Goal: Task Accomplishment & Management: Manage account settings

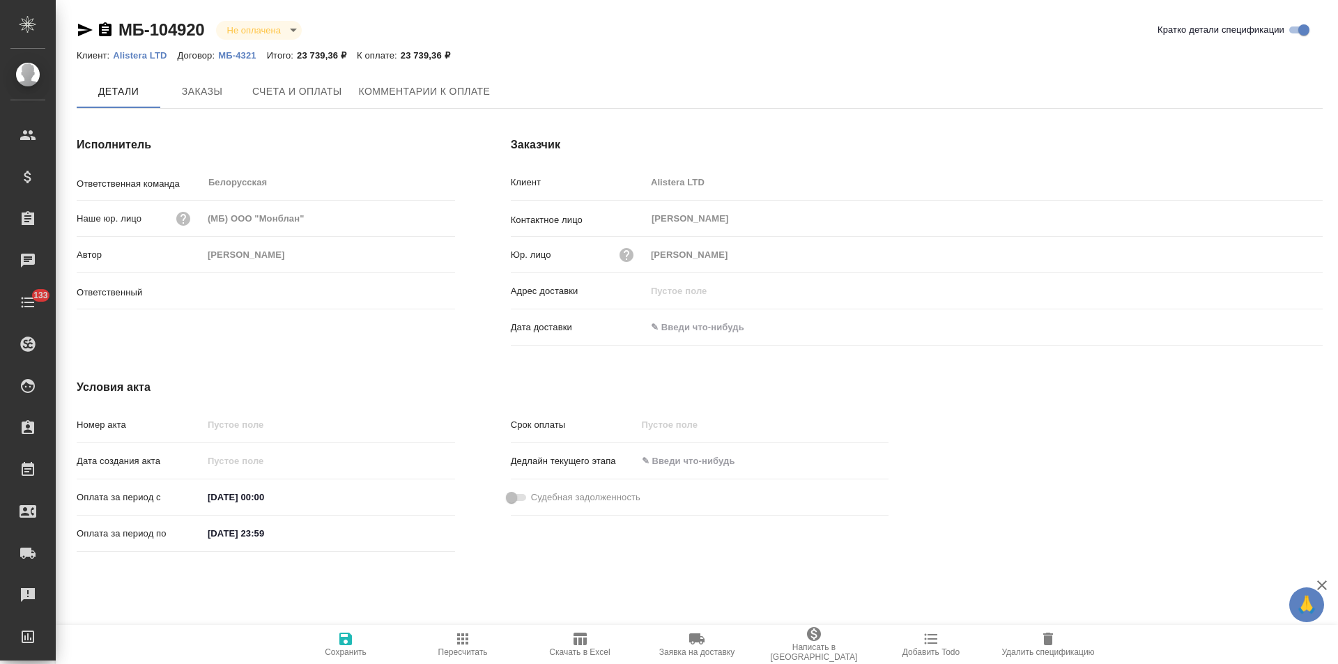
type input "Богомолова Анастасия"
click at [238, 53] on p "МБ-4321" at bounding box center [242, 55] width 48 height 10
click at [214, 88] on span "Заказы" at bounding box center [202, 92] width 67 height 17
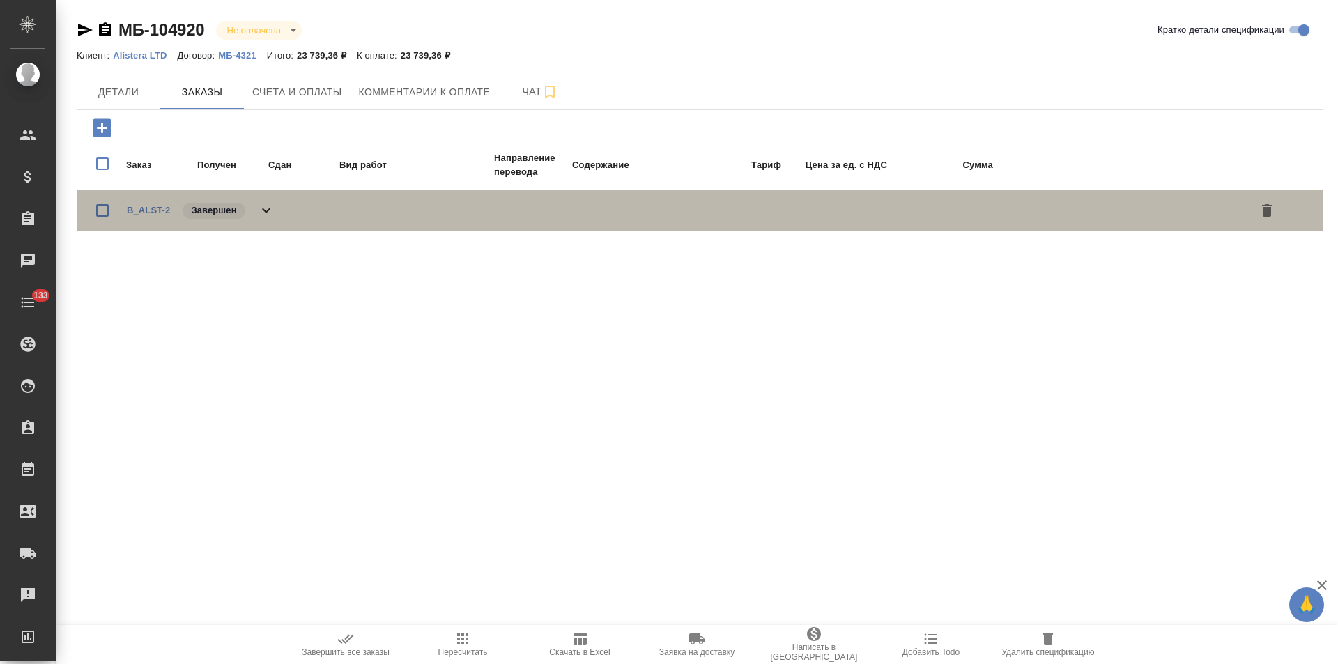
click at [271, 213] on icon at bounding box center [266, 210] width 17 height 17
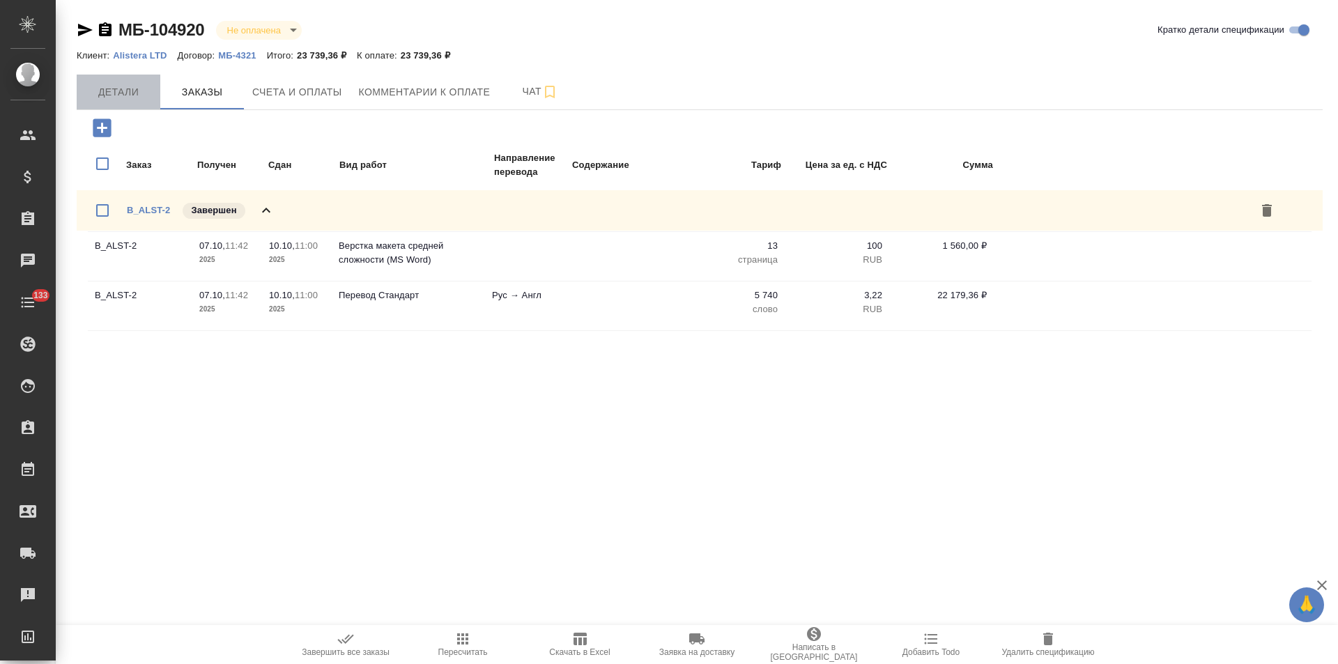
click at [106, 86] on span "Детали" at bounding box center [118, 92] width 67 height 17
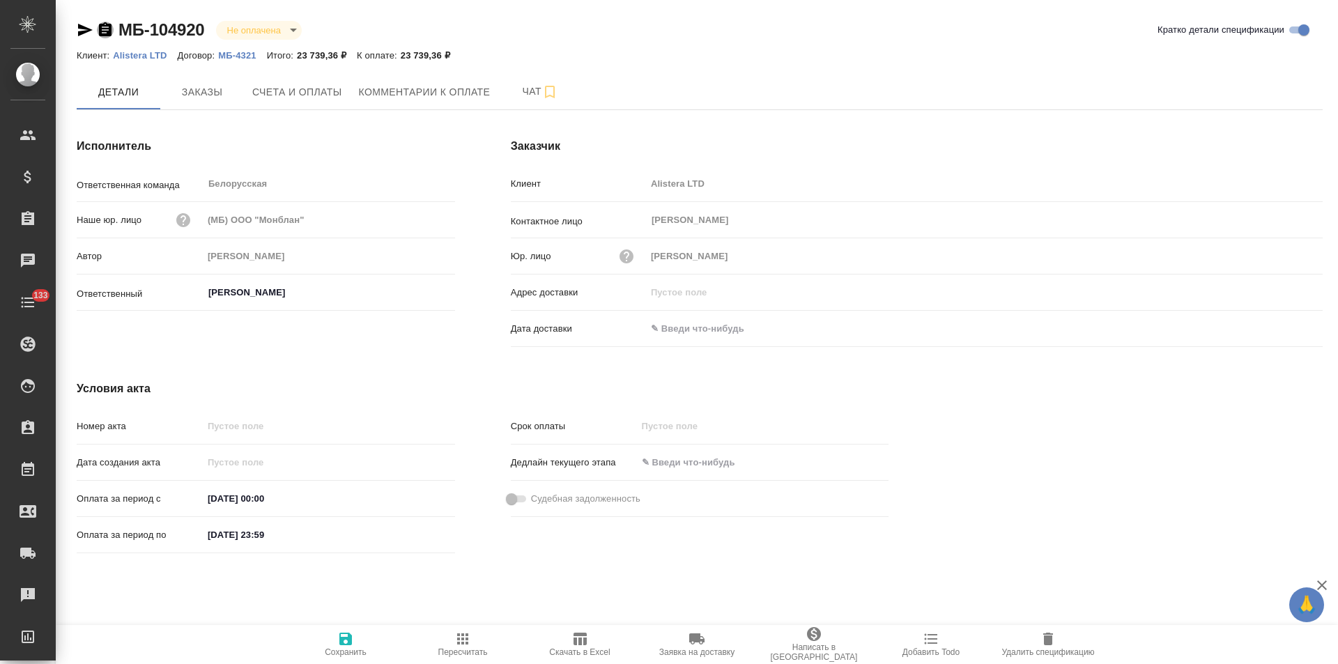
click at [108, 31] on icon "button" at bounding box center [105, 29] width 13 height 14
click at [320, 92] on span "Счета и оплаты" at bounding box center [297, 92] width 90 height 17
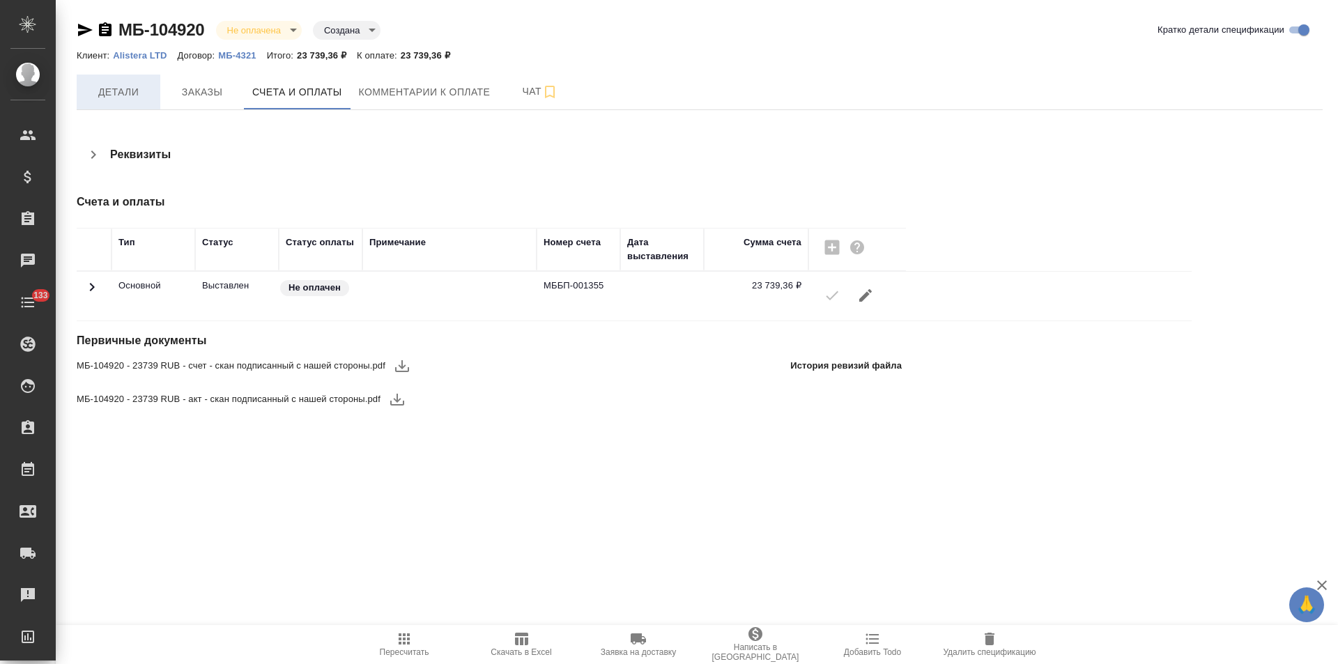
click at [116, 107] on button "Детали" at bounding box center [119, 92] width 84 height 35
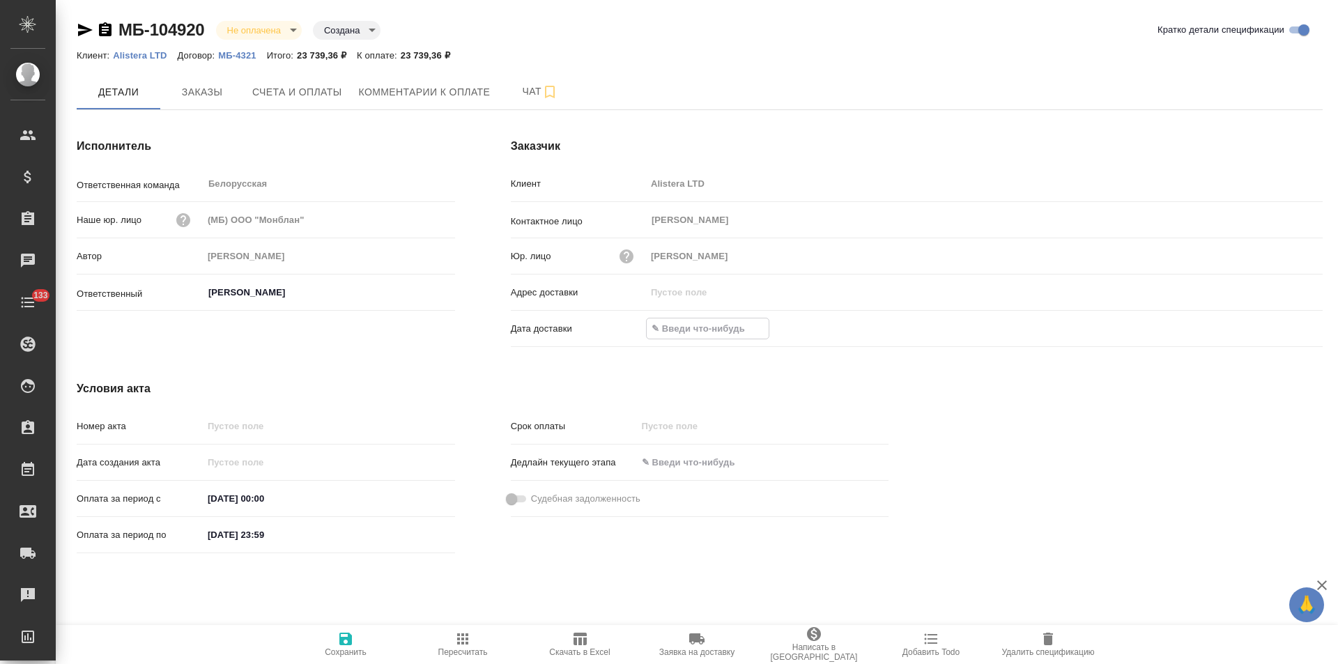
click at [716, 326] on input "text" at bounding box center [708, 329] width 122 height 20
click at [1278, 326] on icon "button" at bounding box center [1282, 327] width 17 height 17
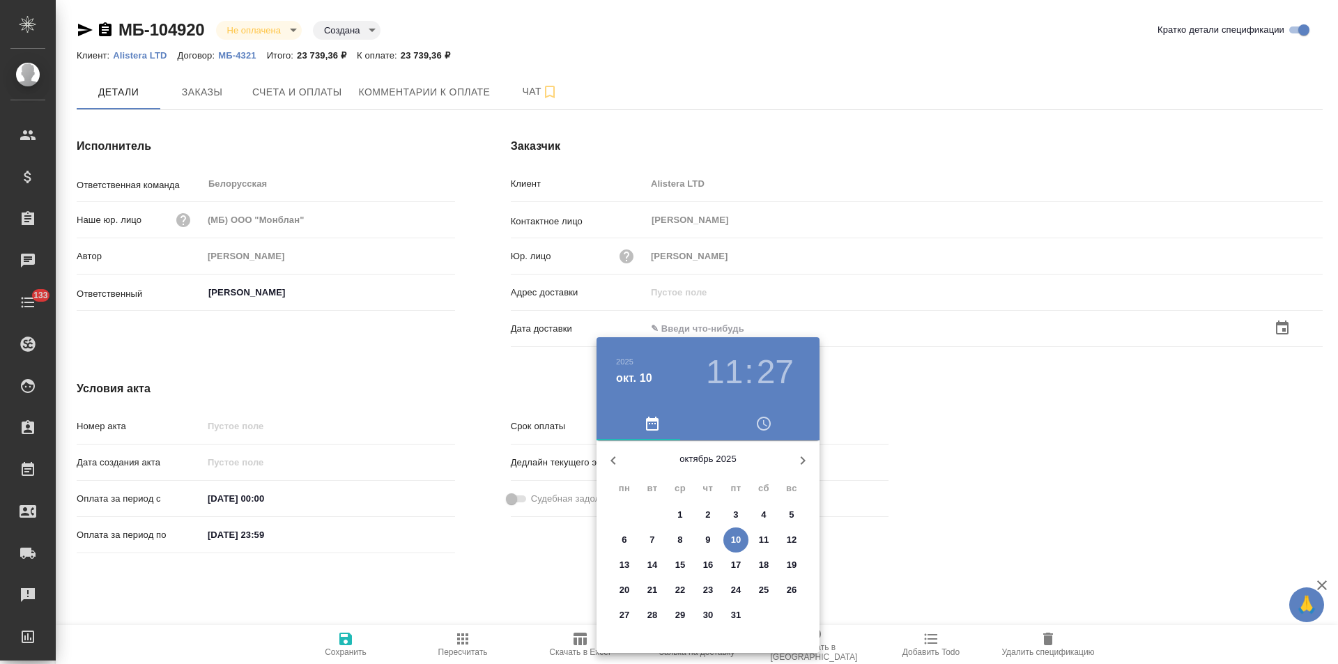
click at [734, 539] on p "10" at bounding box center [736, 540] width 10 height 14
type input "10.10.2025 11:27"
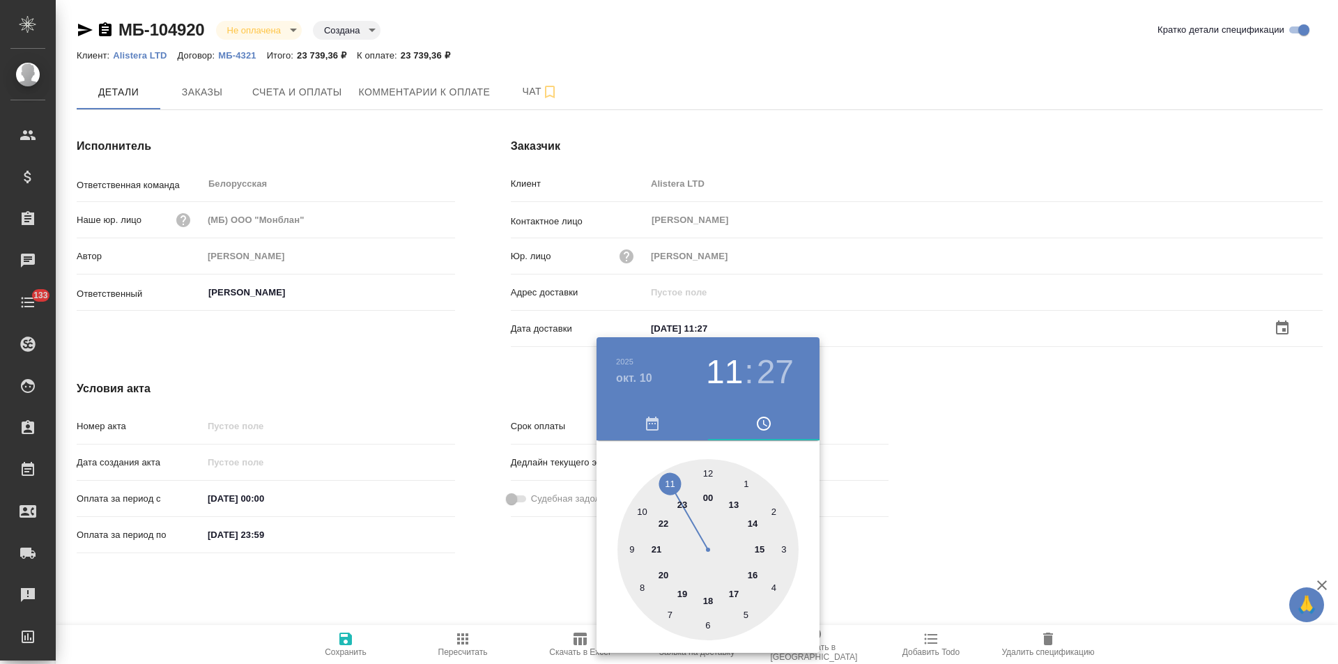
click at [442, 583] on div at bounding box center [669, 332] width 1338 height 664
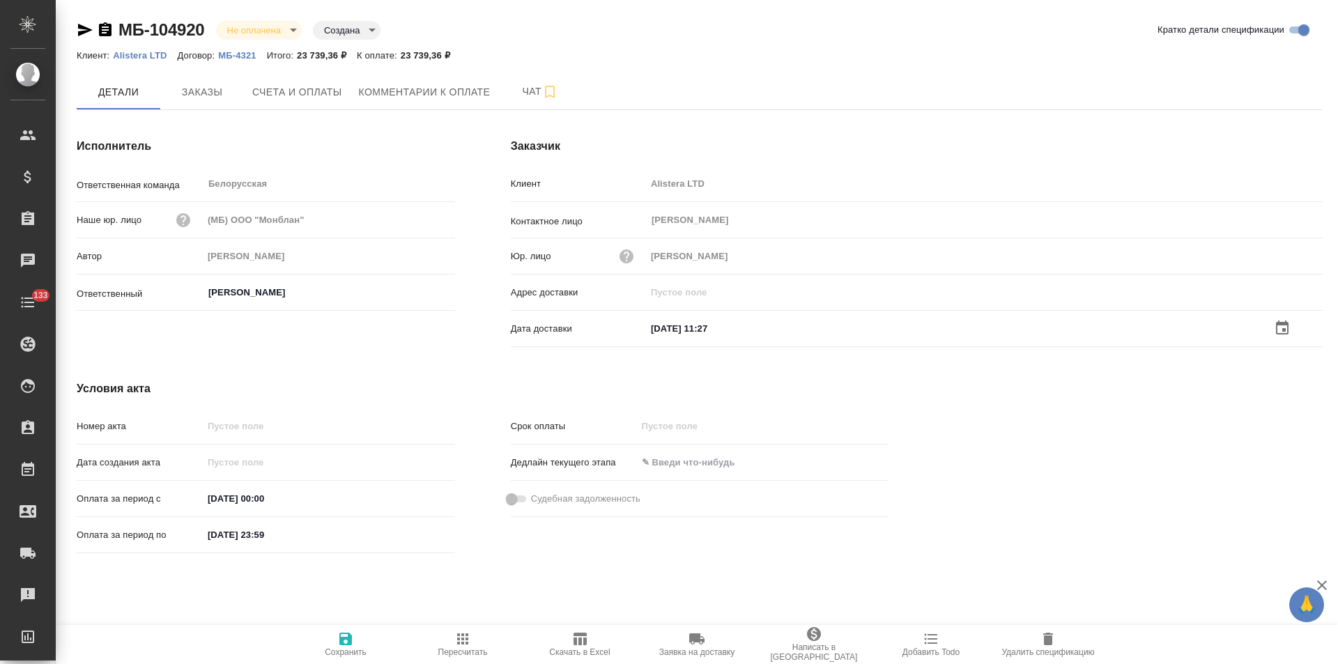
click at [336, 643] on span "Сохранить" at bounding box center [346, 644] width 100 height 26
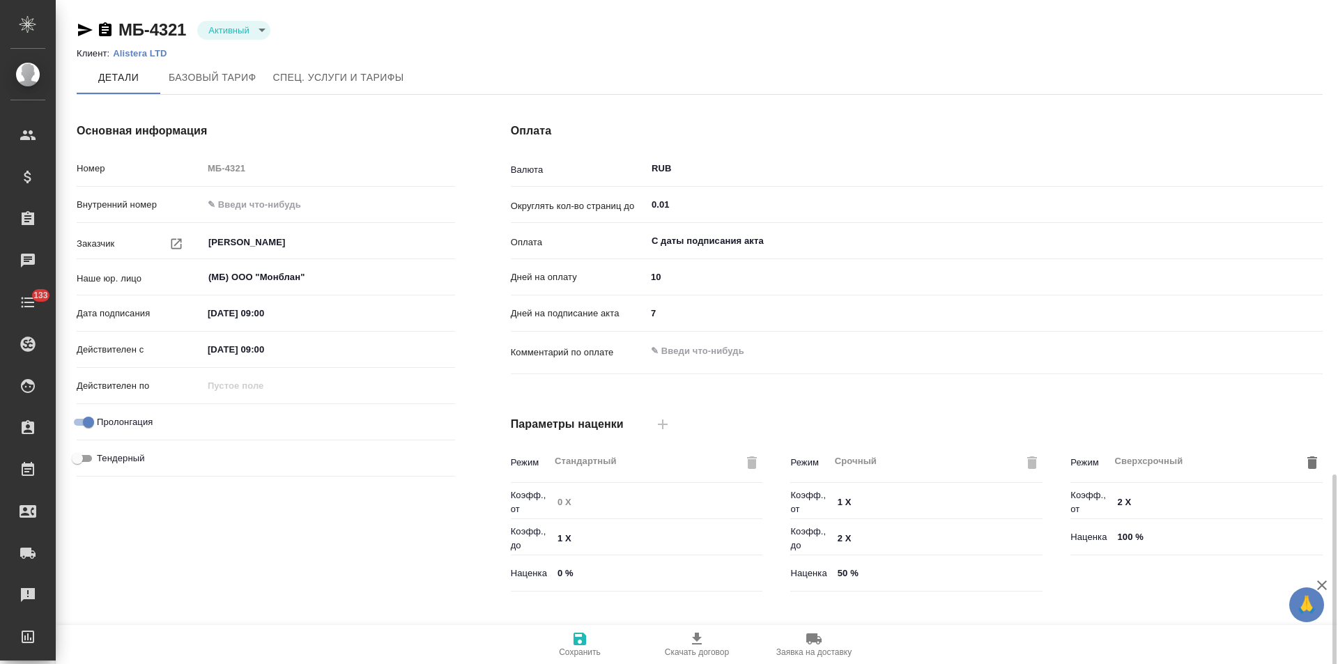
scroll to position [284, 0]
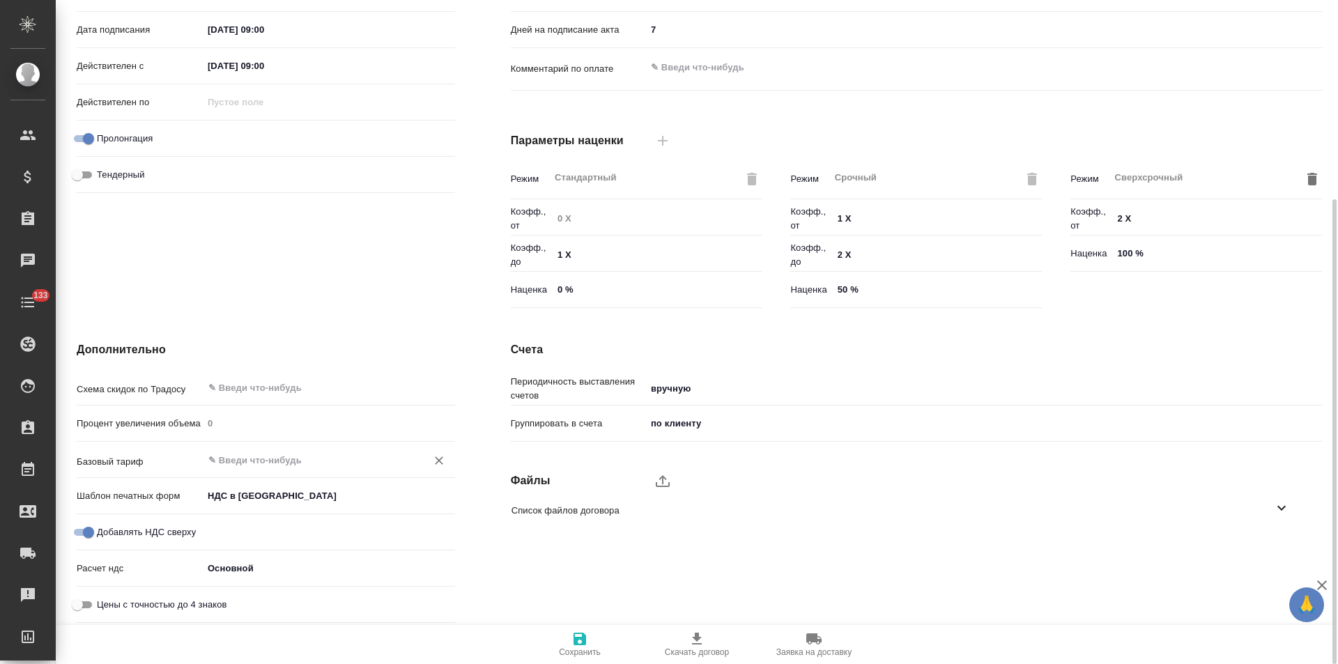
click at [268, 461] on input "text" at bounding box center [305, 460] width 197 height 17
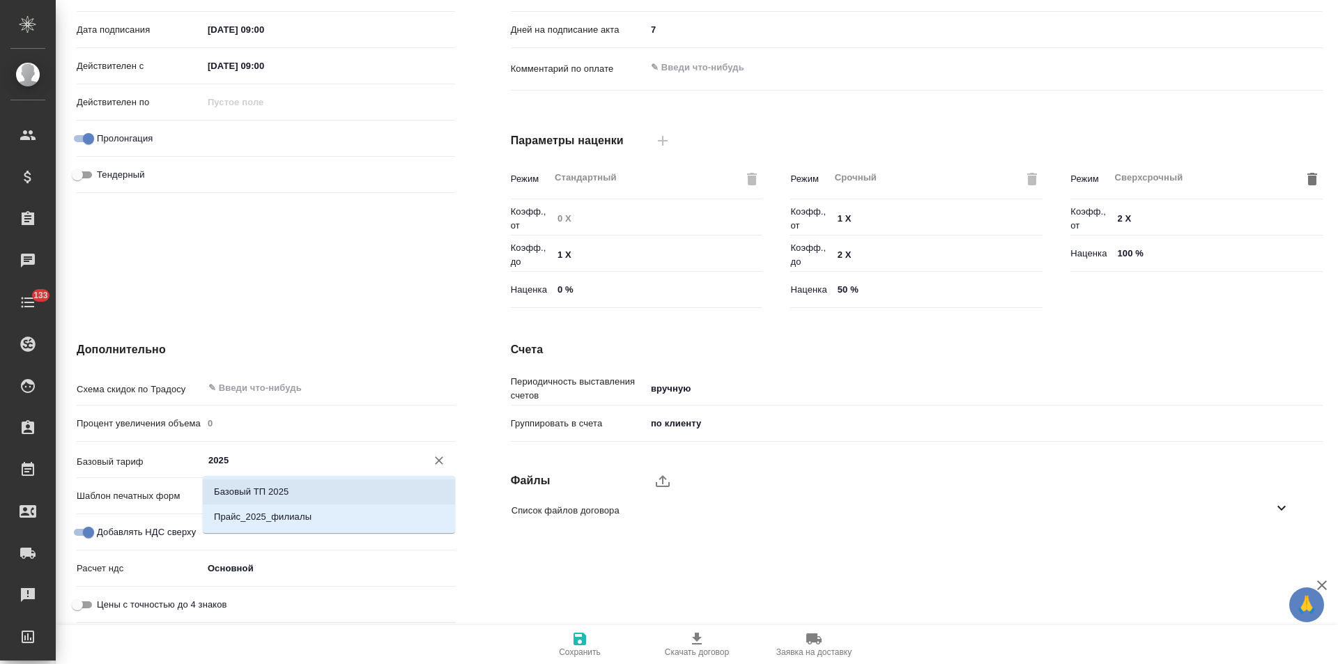
click at [277, 493] on p "Базовый ТП 2025" at bounding box center [251, 492] width 75 height 14
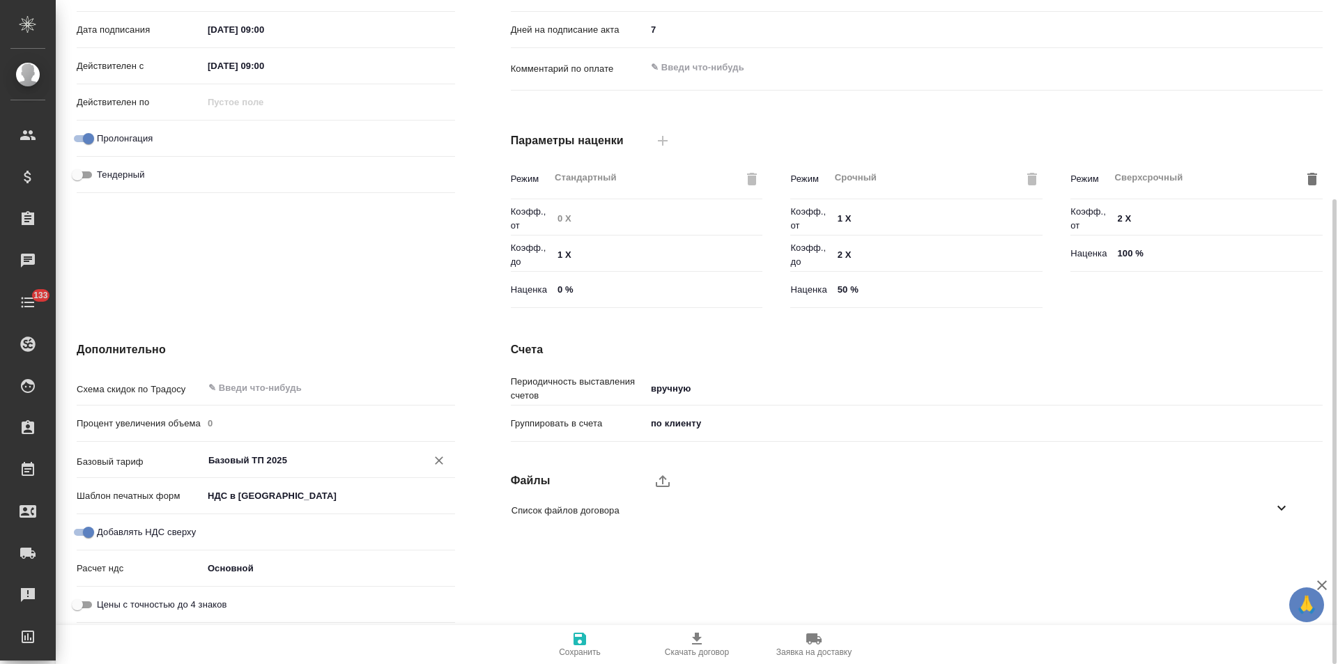
type input "Базовый ТП 2025"
click at [585, 649] on span "Сохранить" at bounding box center [580, 652] width 42 height 10
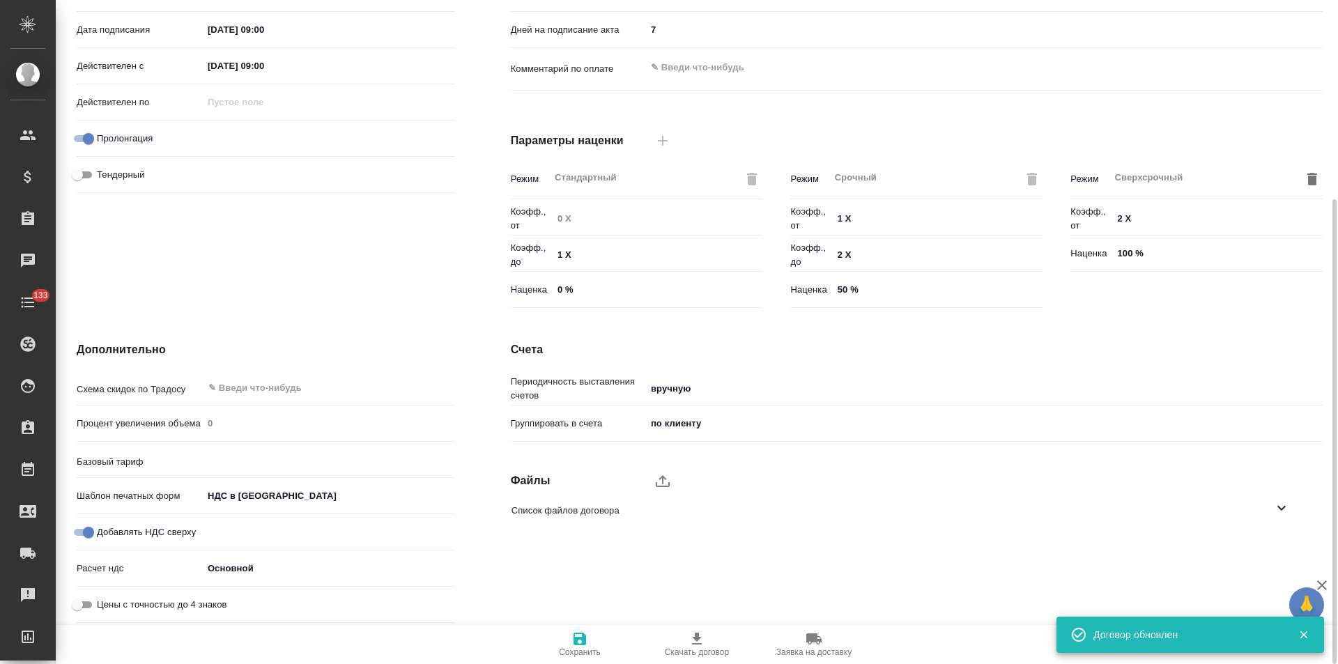
type input "Базовый ТП 2025"
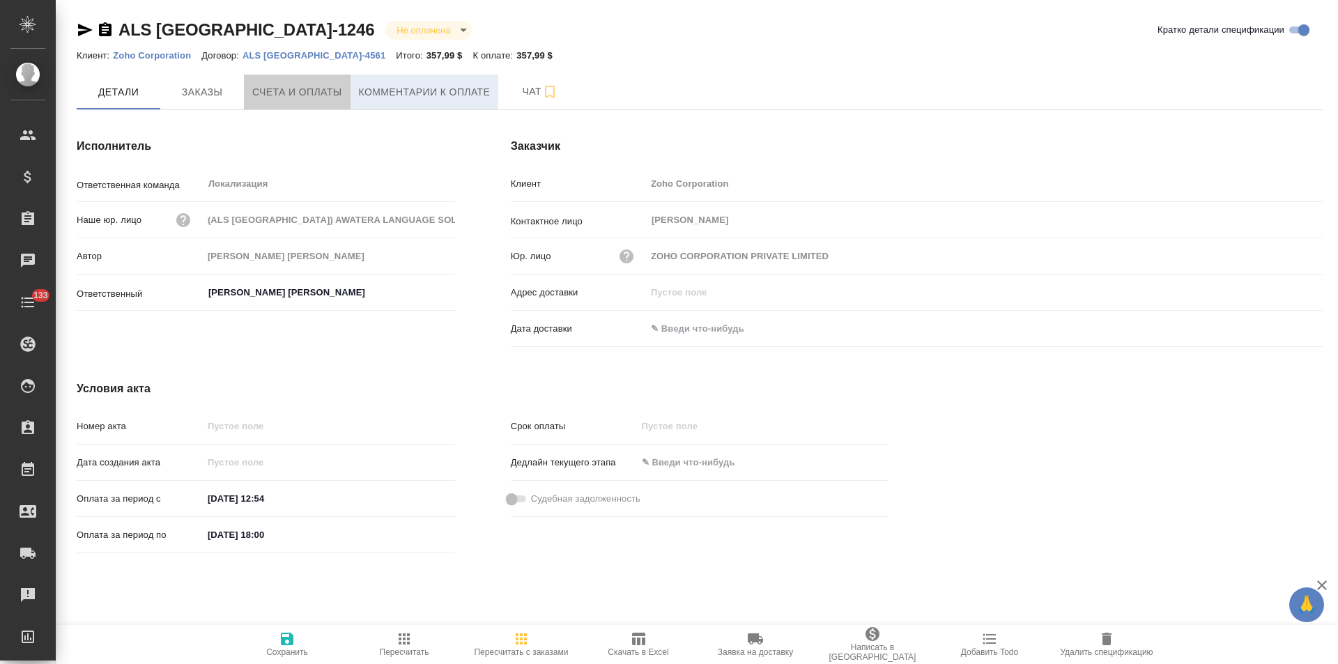
drag, startPoint x: 344, startPoint y: 93, endPoint x: 365, endPoint y: 103, distance: 23.4
click at [343, 93] on button "Счета и оплаты" at bounding box center [297, 92] width 107 height 35
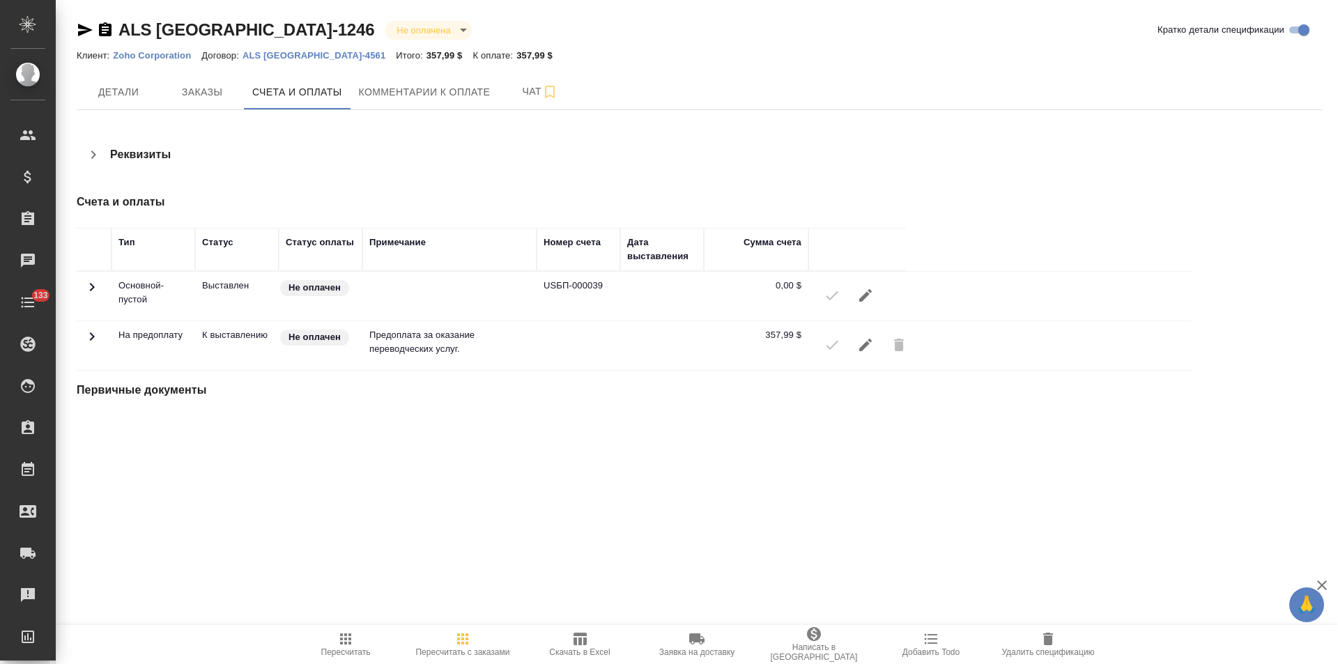
click at [107, 30] on icon "button" at bounding box center [105, 30] width 17 height 17
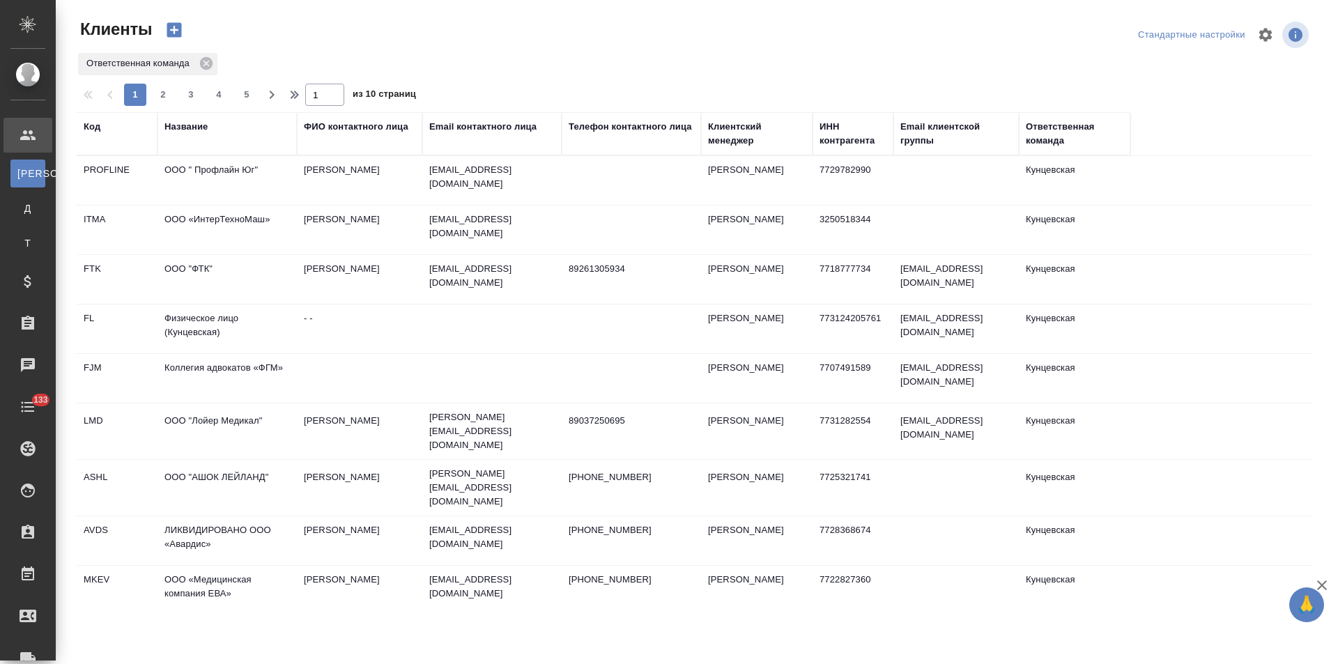
select select "RU"
